Goal: Find specific page/section: Find specific page/section

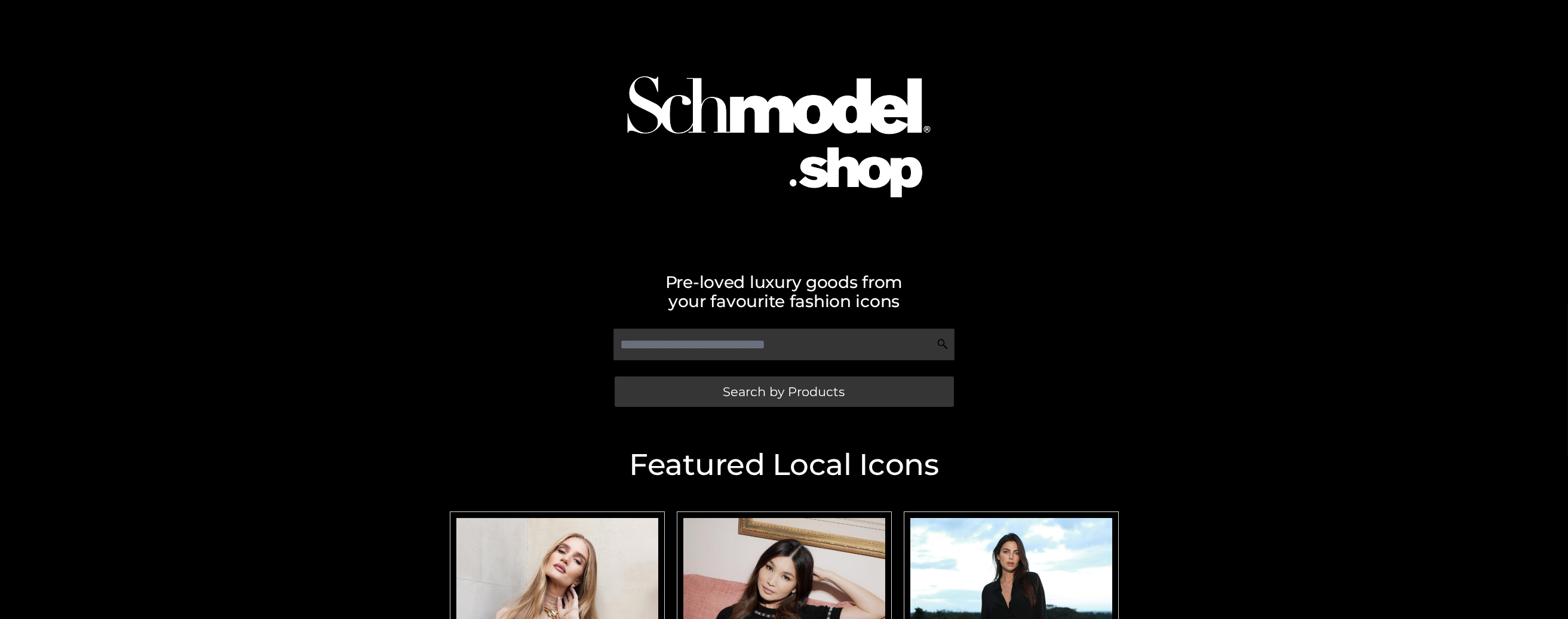
click at [1138, 301] on div "Pre-loved luxury goods from your favourite fashion icons Search by Products" at bounding box center [784, 211] width 1568 height 423
click at [829, 391] on span "Search by Products" at bounding box center [784, 391] width 122 height 12
click at [1532, 290] on div "Pre-loved luxury goods from your favourite fashion icons Search by Products" at bounding box center [784, 211] width 1568 height 423
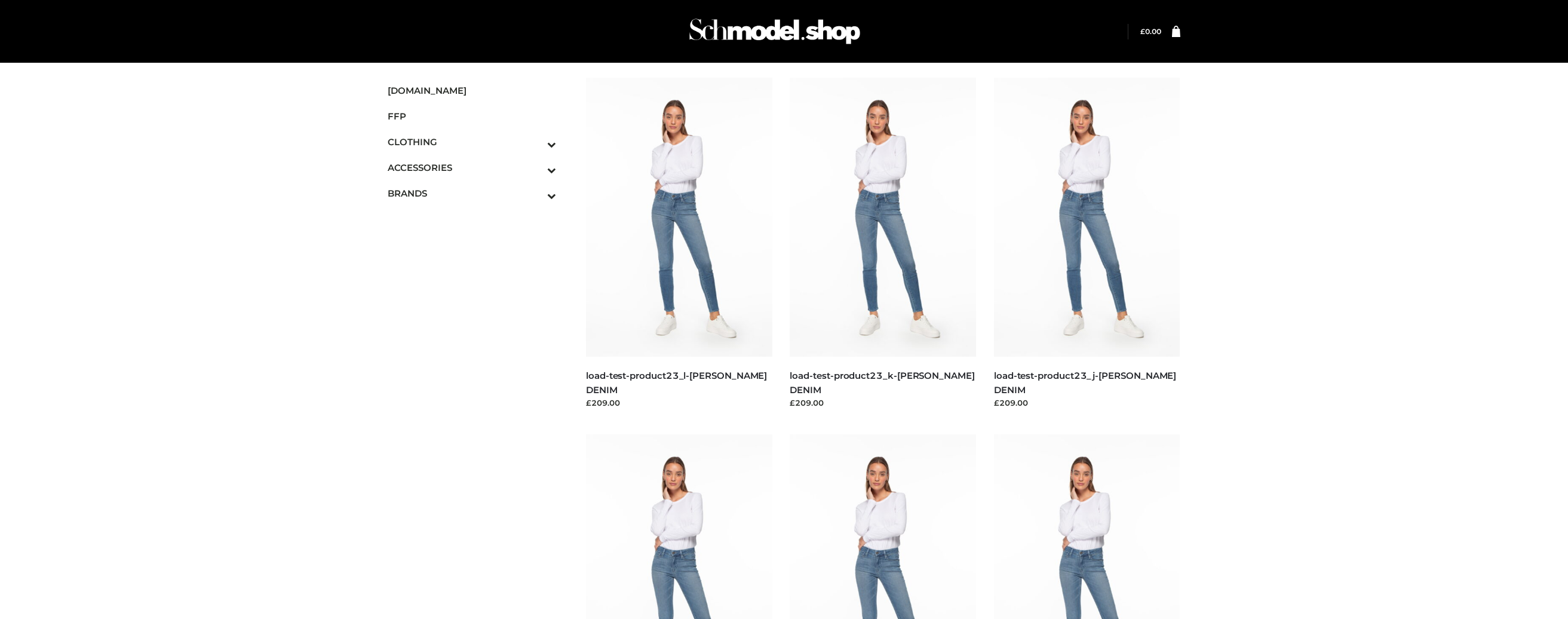
drag, startPoint x: 129, startPoint y: 528, endPoint x: 129, endPoint y: 535, distance: 7.0
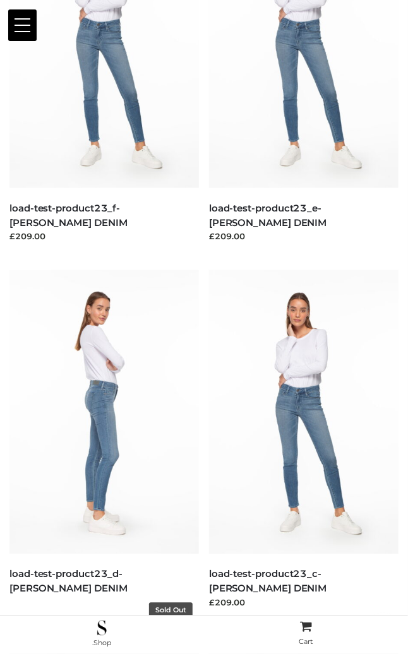
scroll to position [1347, 0]
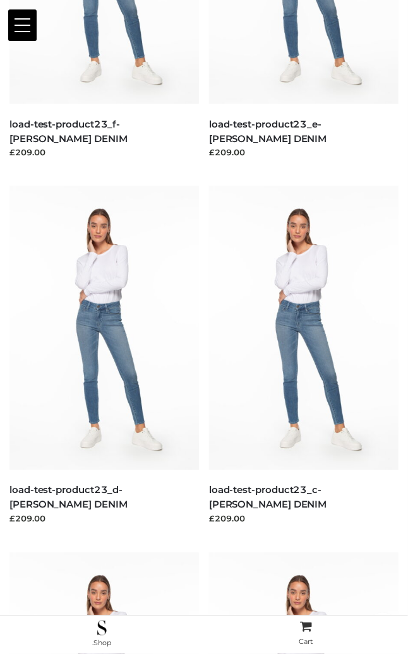
drag, startPoint x: 15, startPoint y: 37, endPoint x: 11, endPoint y: 31, distance: 7.2
click at [11, 52] on div "Menu SCHMODEL.UK FFP CLOTHING DRESSES TOPS BOTTOMS TWO PIECE ACCESSORIES BAGS J…" at bounding box center [204, 122] width 408 height 2825
click at [16, 32] on button at bounding box center [22, 25] width 28 height 32
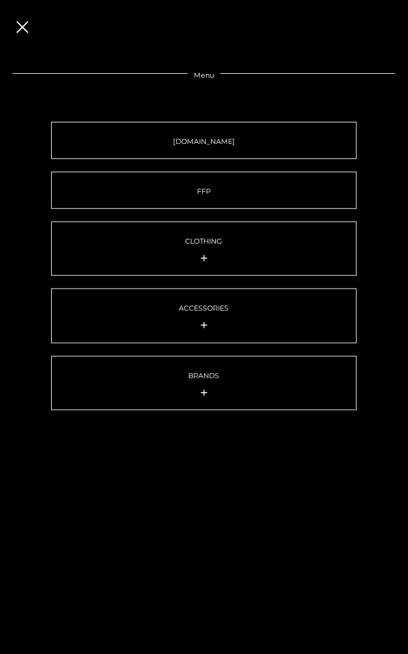
click at [201, 97] on div "Menu SCHMODEL.UK FFP CLOTHING DRESSES TOPS BOTTOMS TWO PIECE ACCESSORIES BAGS J…" at bounding box center [204, 359] width 408 height 654
click at [209, 128] on link "[DOMAIN_NAME]" at bounding box center [204, 140] width 306 height 37
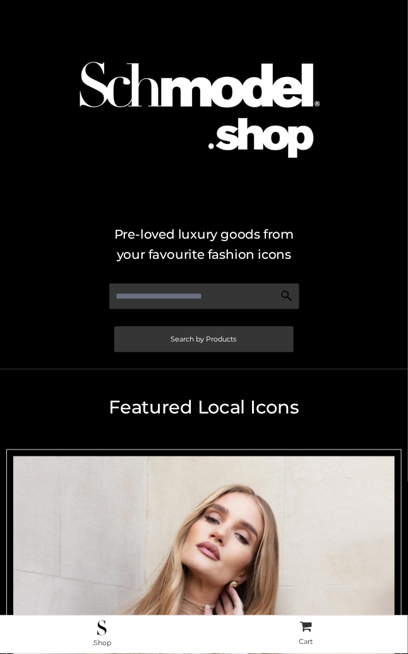
click at [285, 244] on h2 "Pre-loved luxury goods from your favourite fashion icons" at bounding box center [203, 244] width 395 height 40
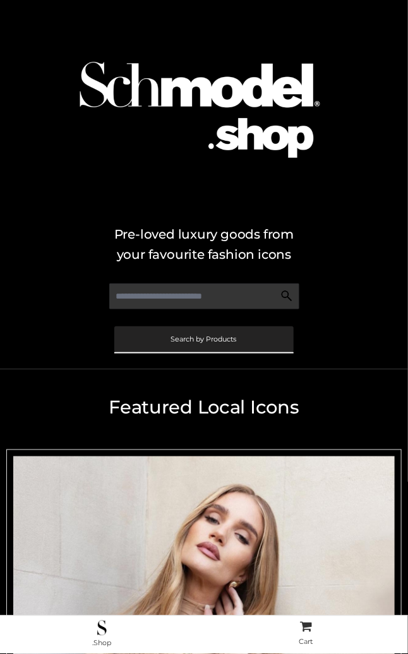
click at [170, 345] on link "Search by Products" at bounding box center [203, 339] width 179 height 26
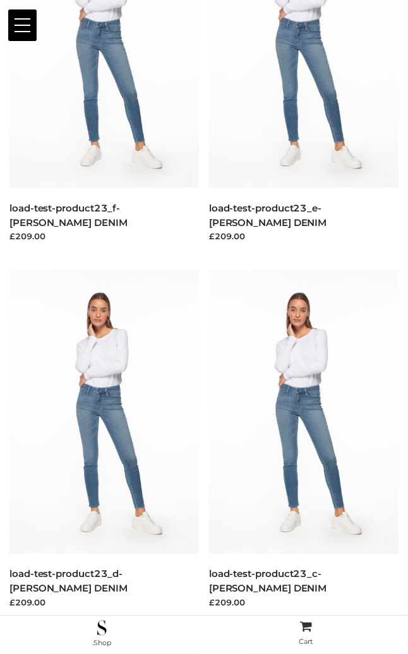
scroll to position [1347, 0]
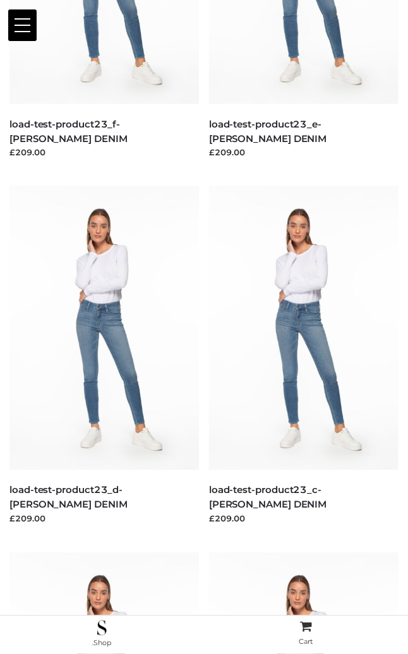
click at [19, 25] on span at bounding box center [23, 25] width 16 height 1
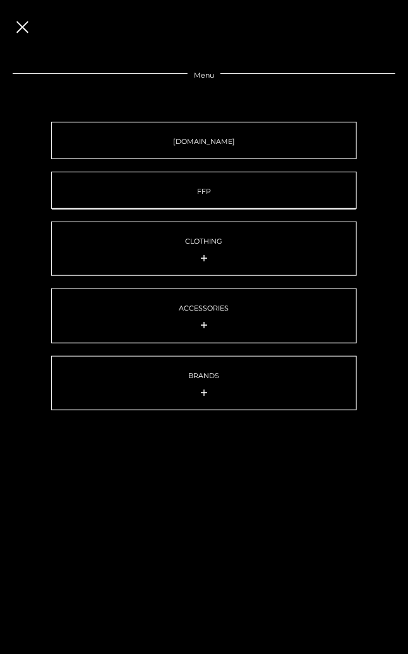
click at [201, 181] on link "FFP" at bounding box center [204, 190] width 306 height 37
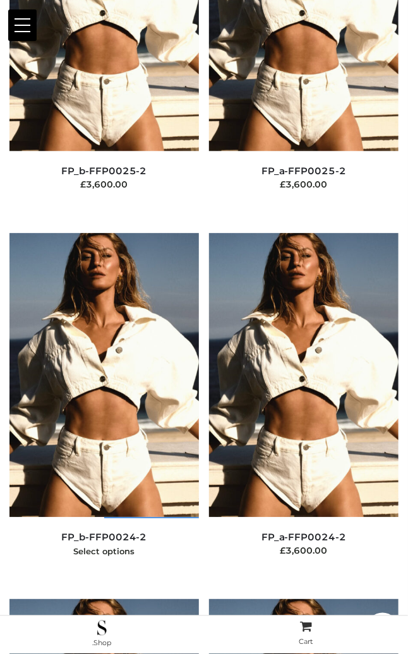
scroll to position [6247, 0]
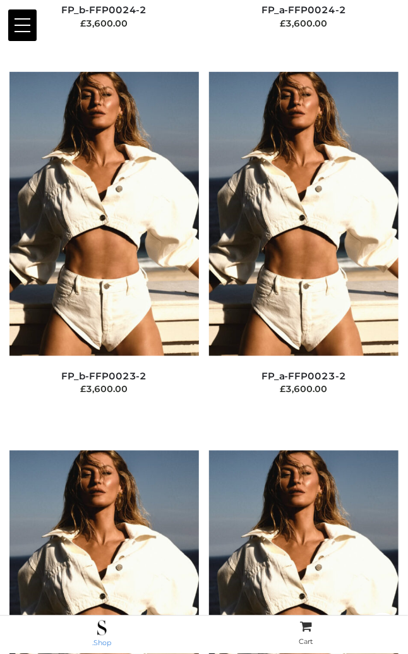
click at [106, 625] on img at bounding box center [101, 628] width 9 height 15
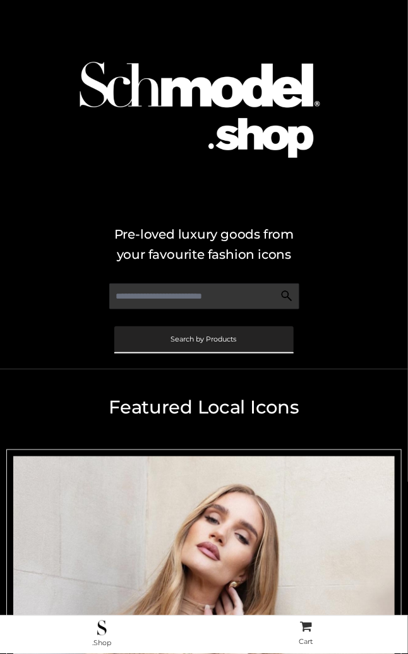
click at [160, 342] on link "Search by Products" at bounding box center [203, 339] width 179 height 26
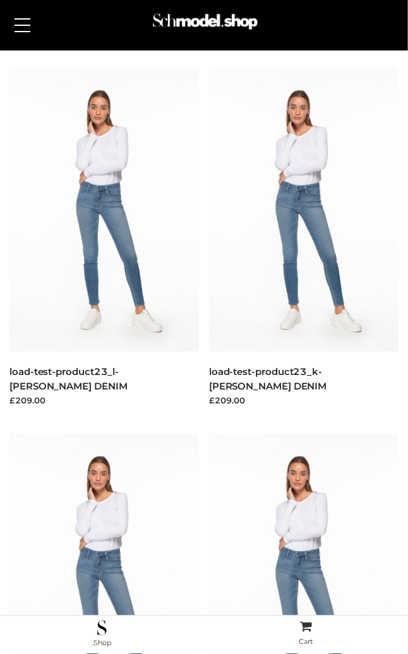
click at [25, 34] on button at bounding box center [22, 25] width 28 height 32
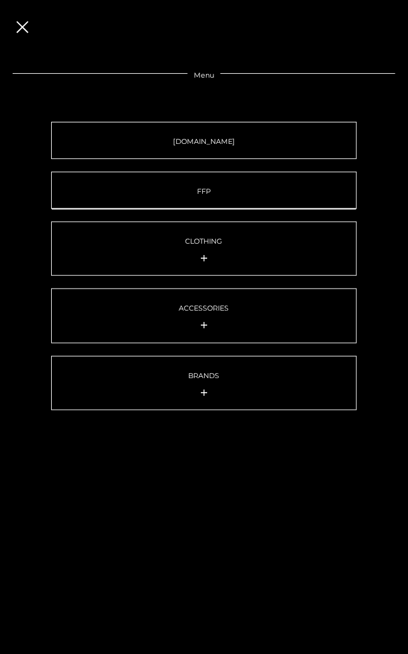
click at [241, 189] on link "FFP" at bounding box center [204, 190] width 306 height 37
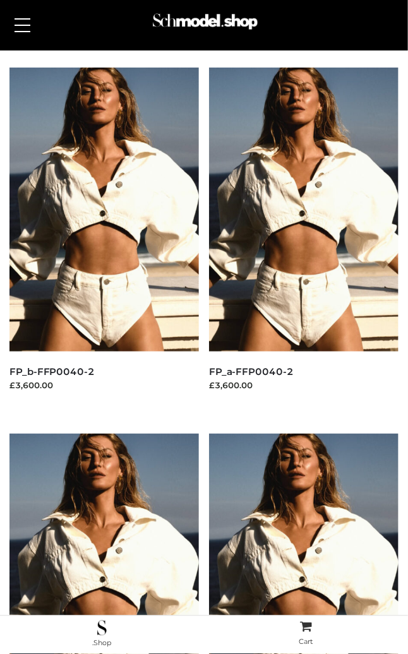
click at [15, 25] on span at bounding box center [23, 25] width 16 height 1
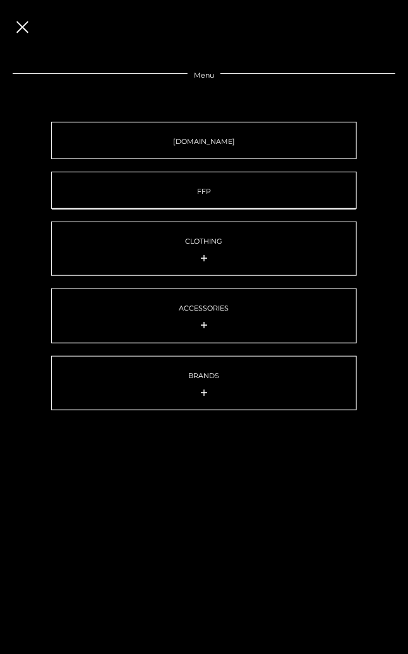
click at [165, 180] on link "FFP" at bounding box center [204, 190] width 306 height 37
